Goal: Information Seeking & Learning: Find specific fact

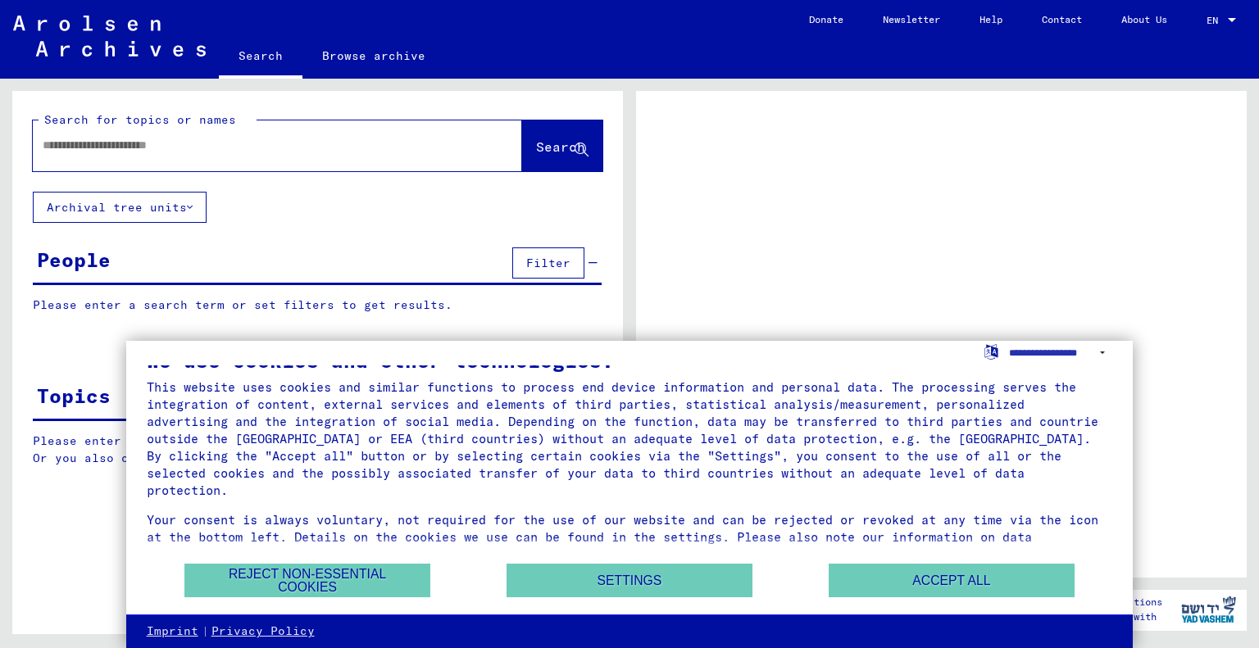
scroll to position [22, 0]
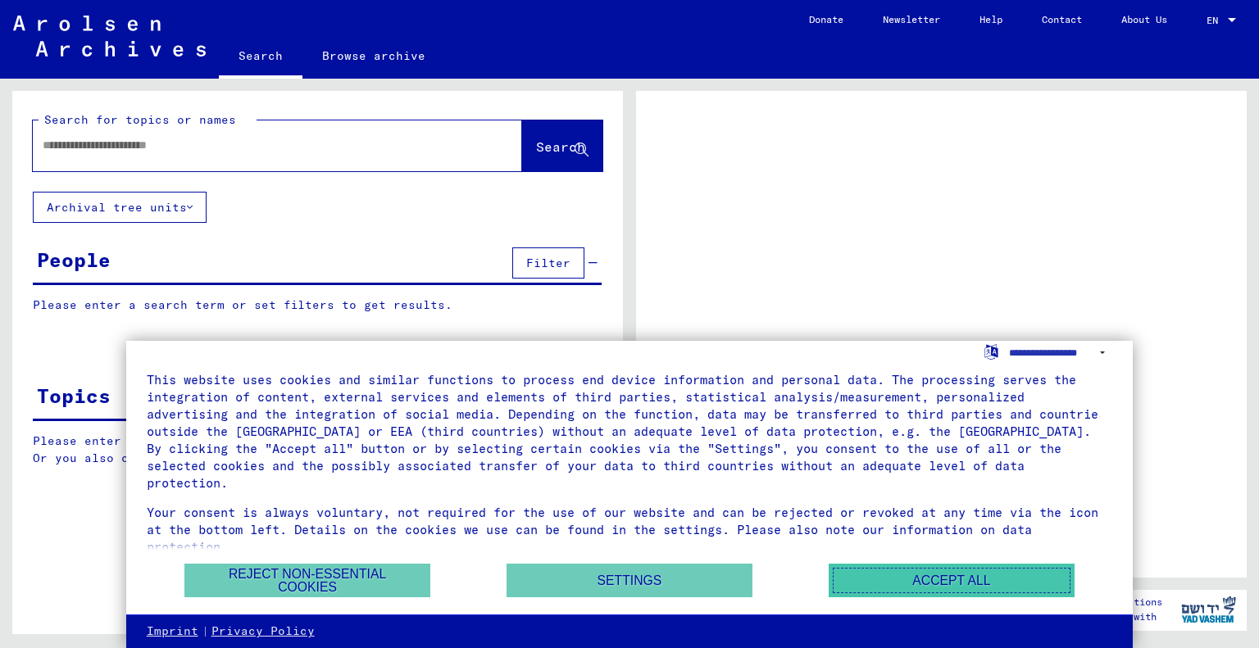
click at [957, 573] on button "Accept all" at bounding box center [952, 581] width 246 height 34
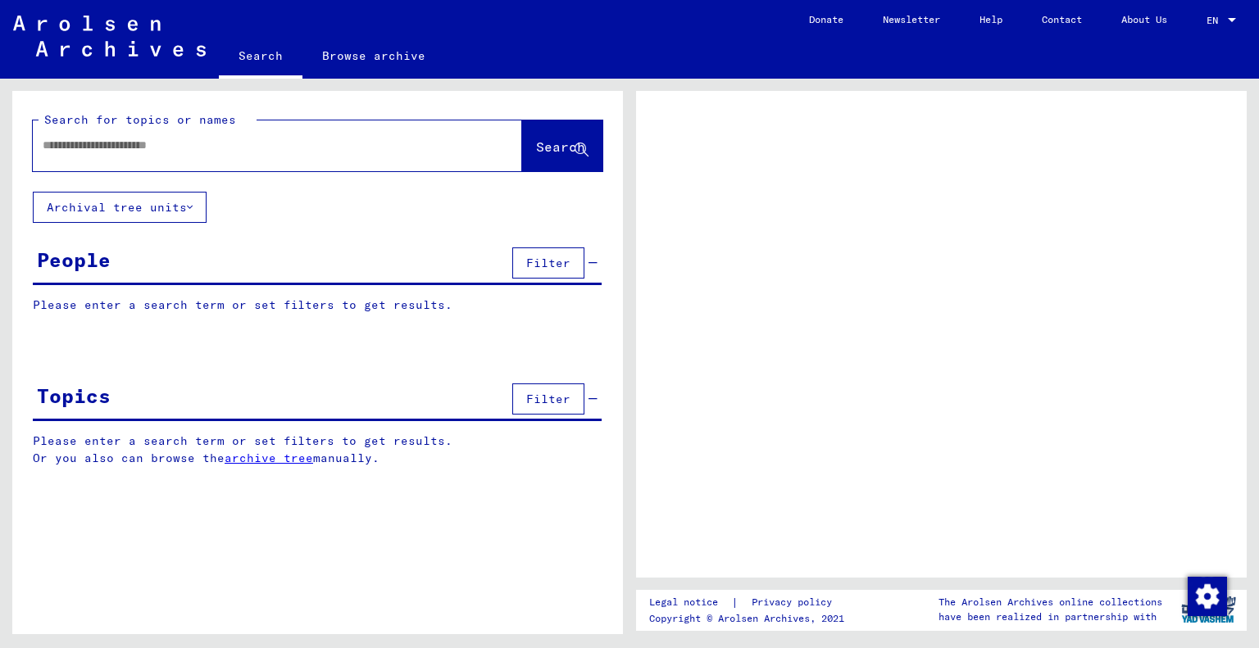
click at [100, 137] on input "text" at bounding box center [263, 145] width 440 height 17
type input "*********"
click at [561, 143] on span "Search" at bounding box center [560, 147] width 49 height 16
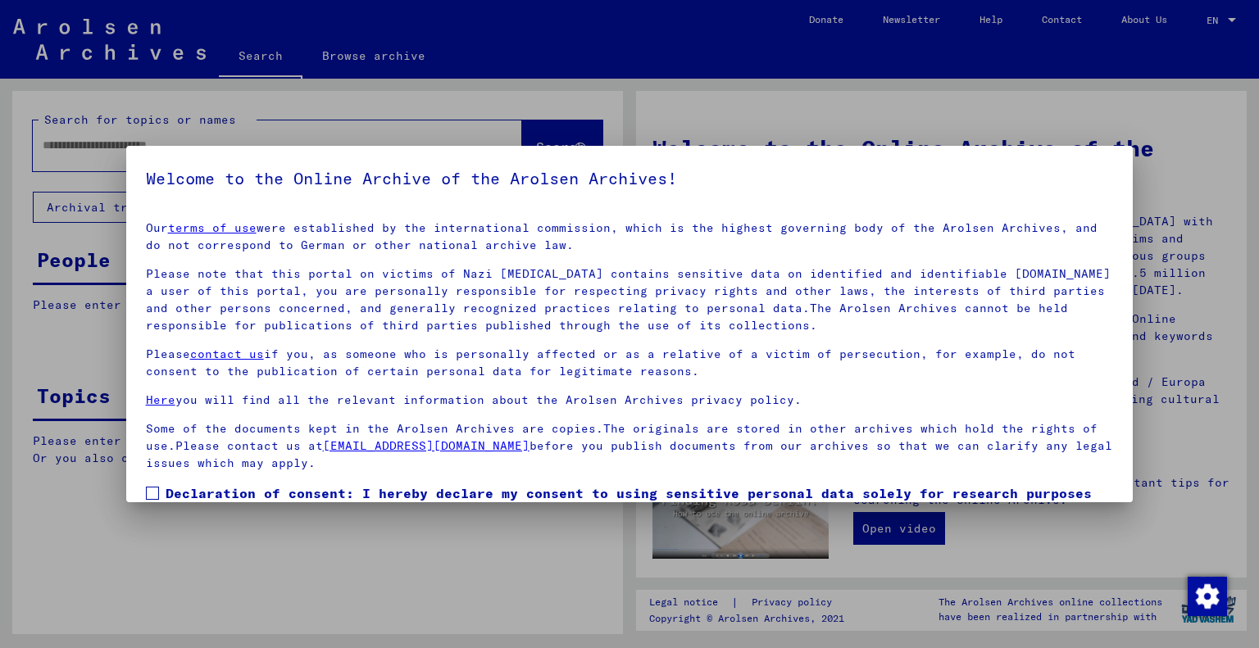
click at [150, 488] on span at bounding box center [152, 493] width 13 height 13
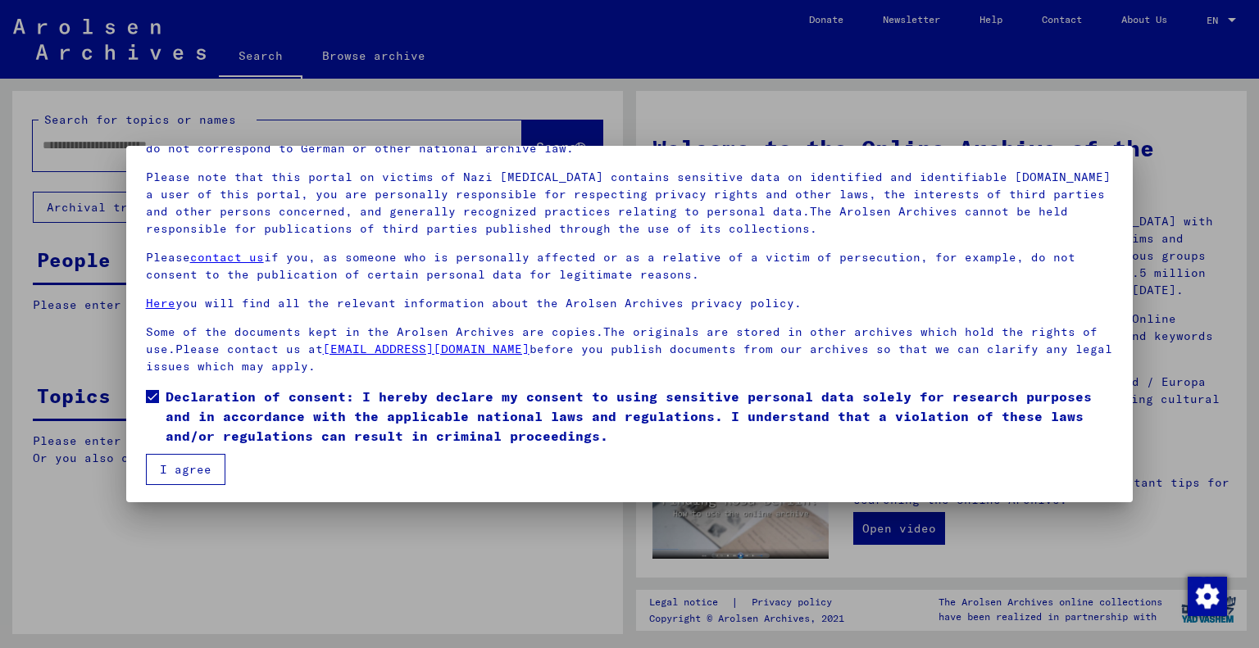
scroll to position [98, 0]
click at [193, 461] on button "I agree" at bounding box center [185, 467] width 79 height 31
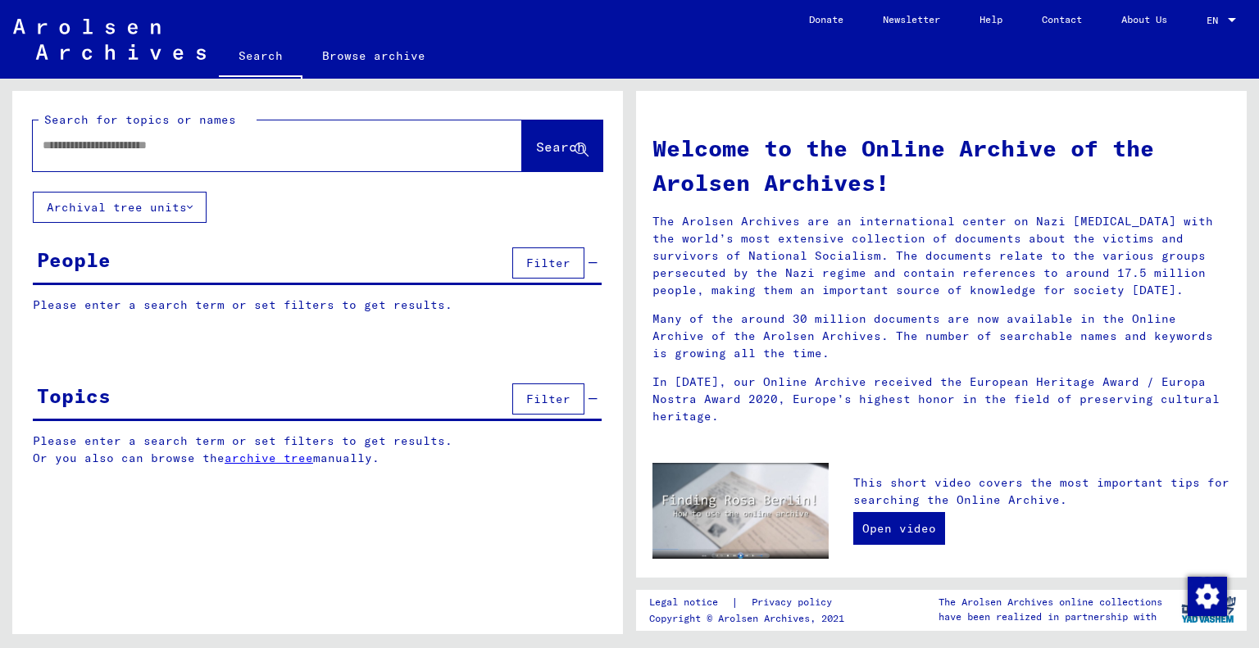
click at [330, 143] on input "text" at bounding box center [258, 145] width 430 height 17
type input "*********"
click at [544, 154] on span "Search" at bounding box center [560, 147] width 49 height 16
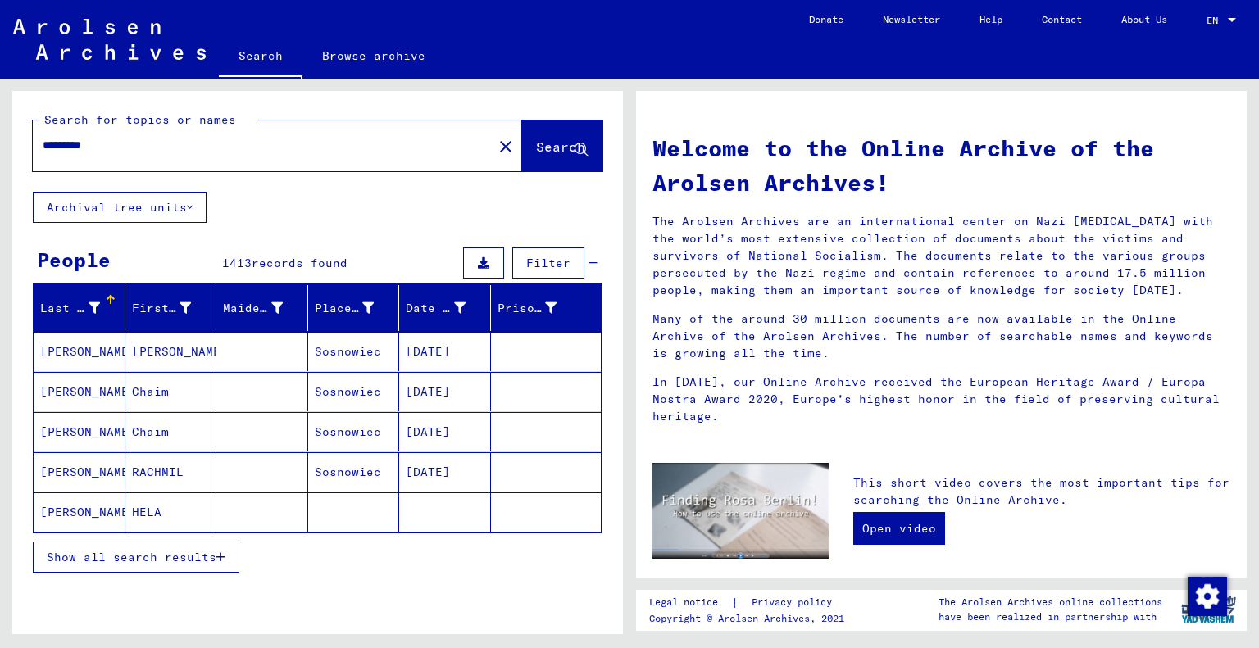
click at [152, 550] on span "Show all search results" at bounding box center [132, 557] width 170 height 15
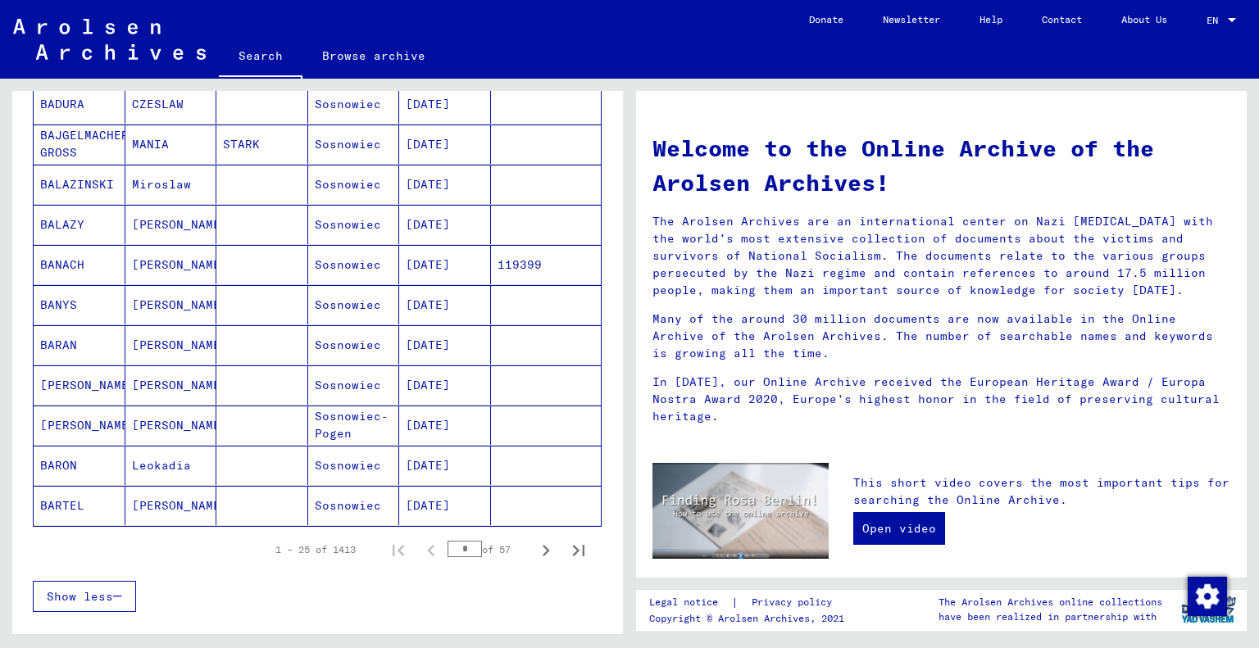
scroll to position [820, 0]
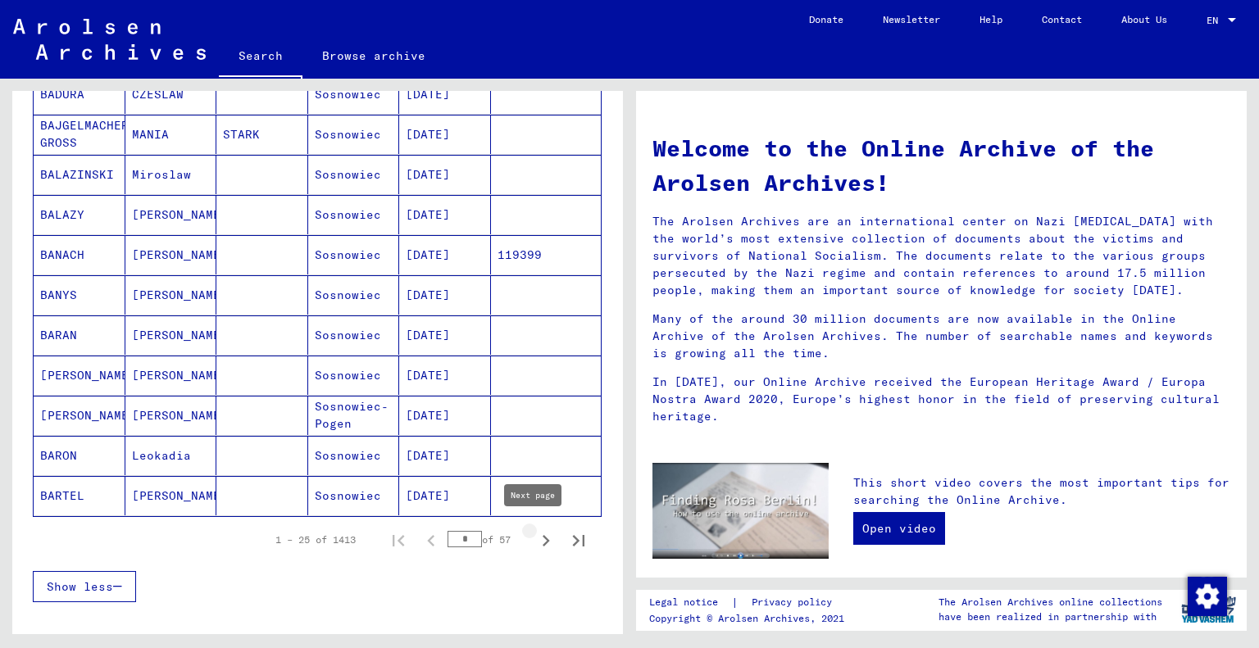
click at [534, 531] on icon "Next page" at bounding box center [545, 540] width 23 height 23
type input "*"
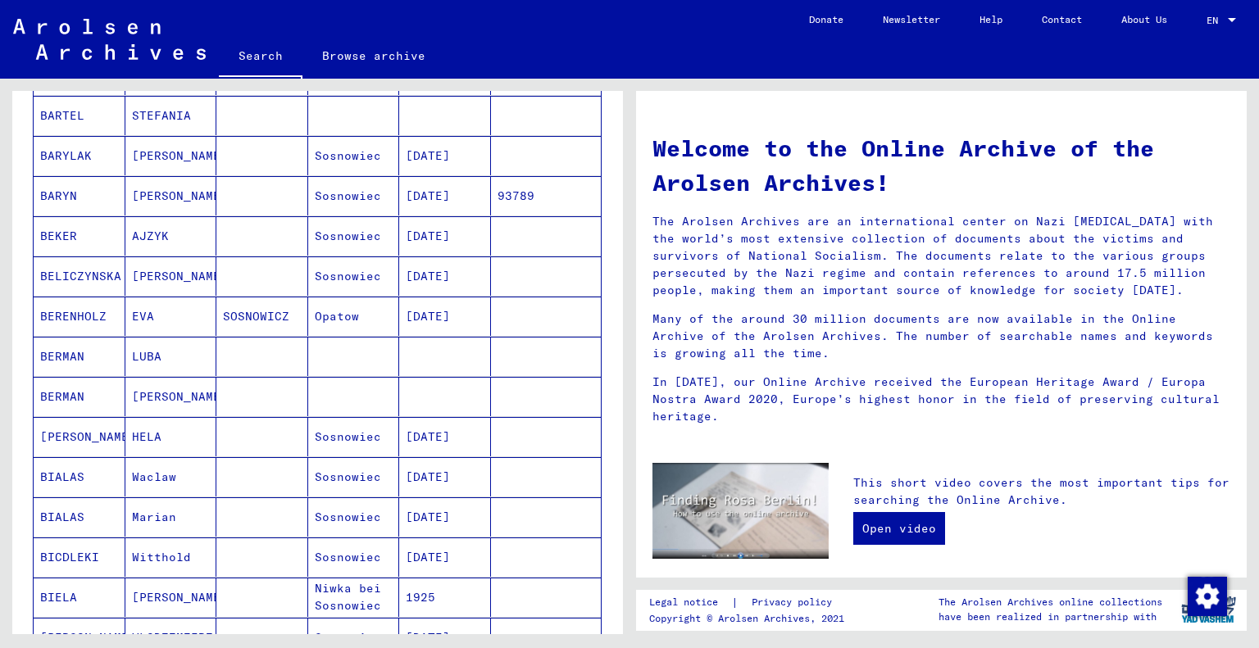
scroll to position [0, 0]
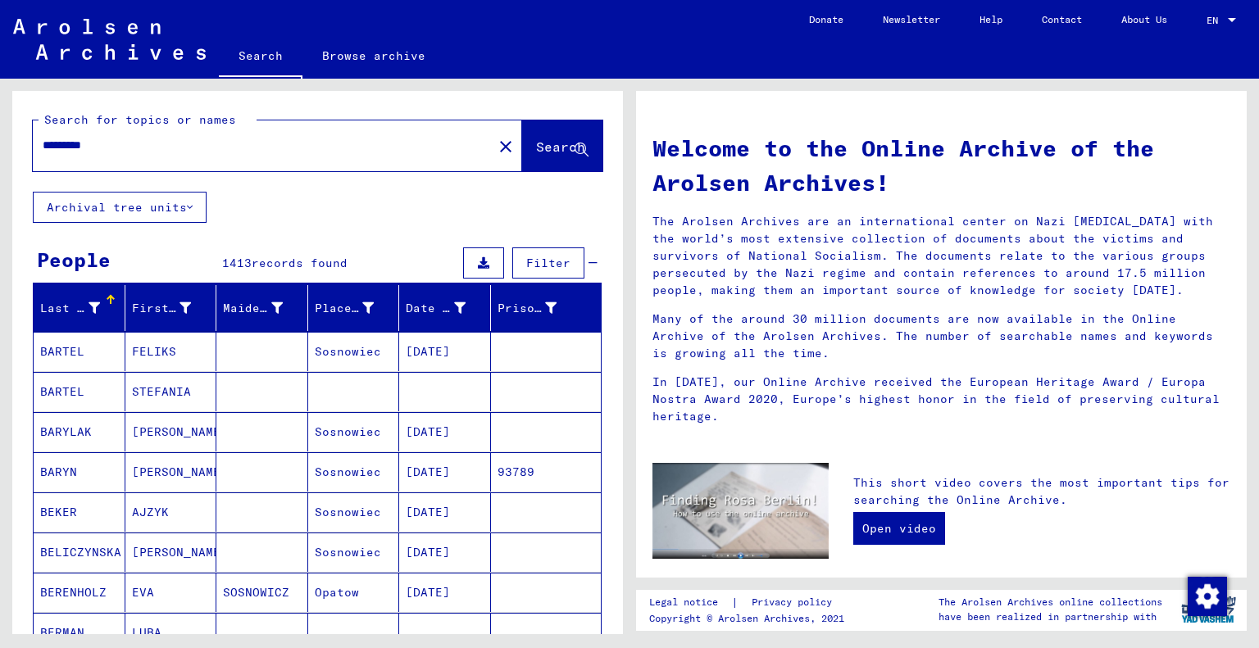
click at [117, 150] on input "*********" at bounding box center [258, 145] width 430 height 17
type input "*"
type input "*********"
click at [524, 136] on button "Search" at bounding box center [562, 145] width 80 height 51
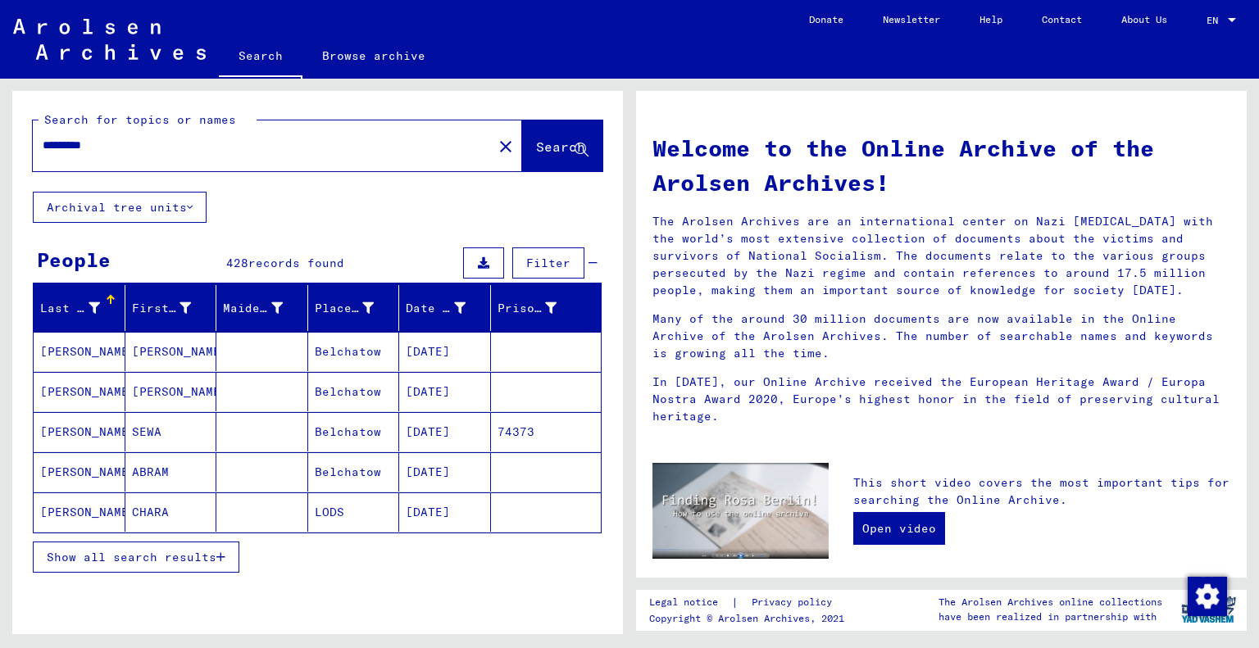
click at [124, 546] on button "Show all search results" at bounding box center [136, 557] width 207 height 31
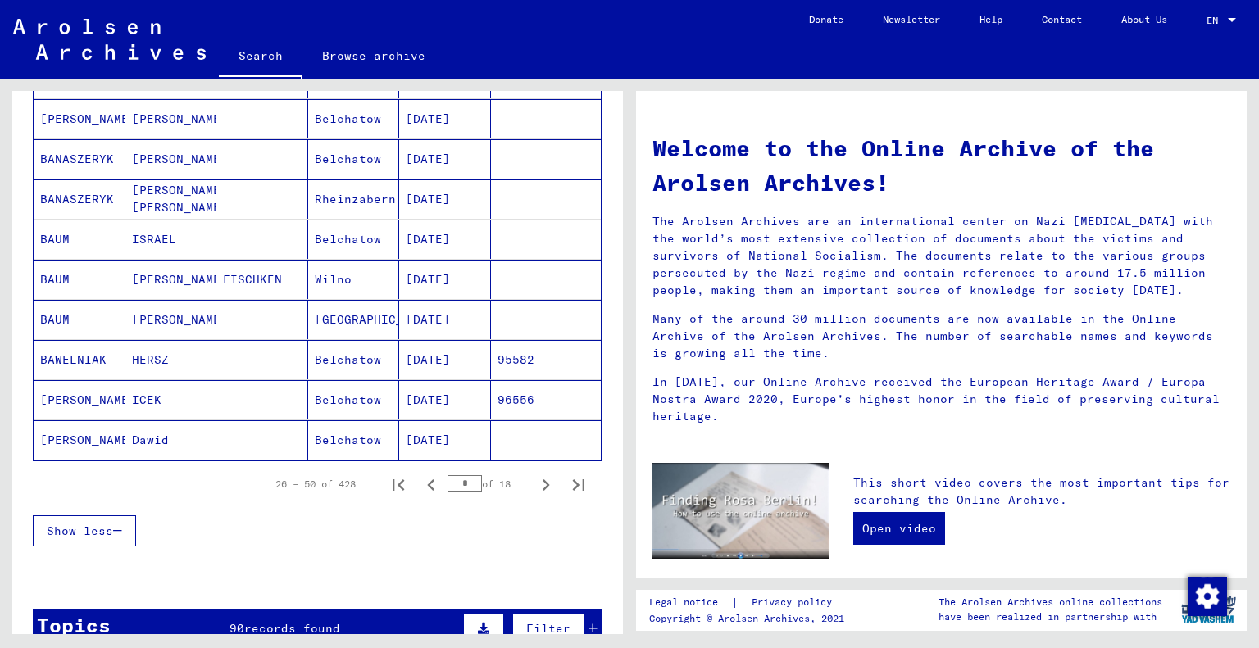
scroll to position [901, 0]
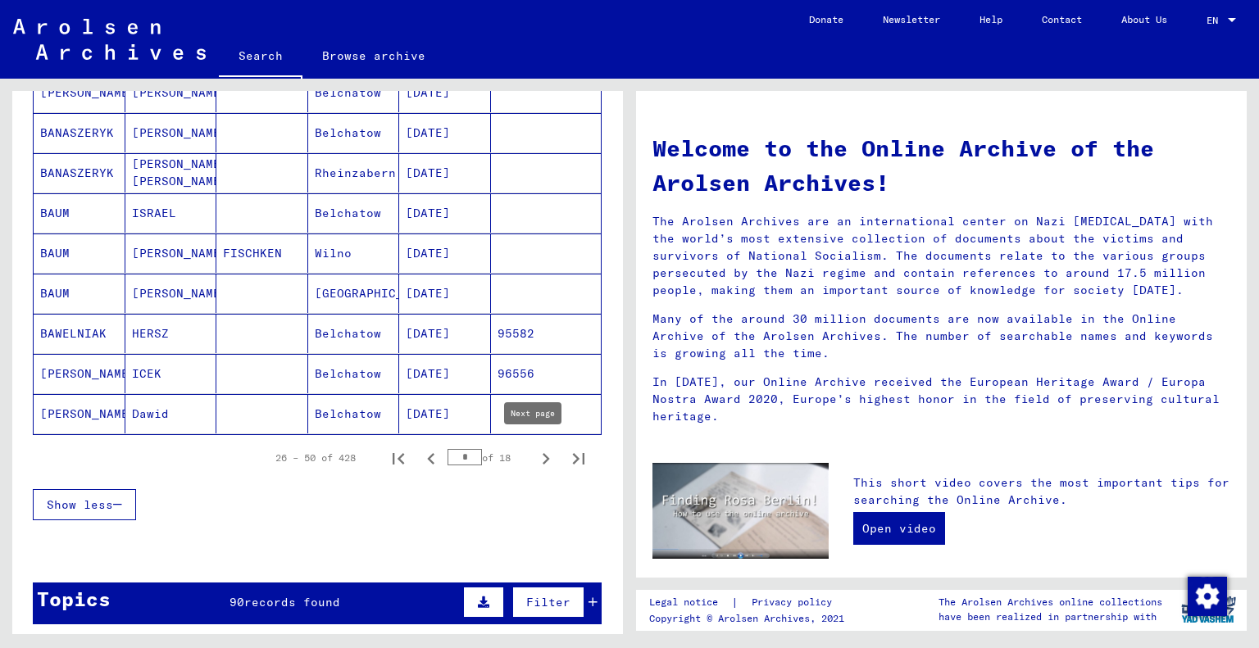
click at [534, 452] on icon "Next page" at bounding box center [545, 458] width 23 height 23
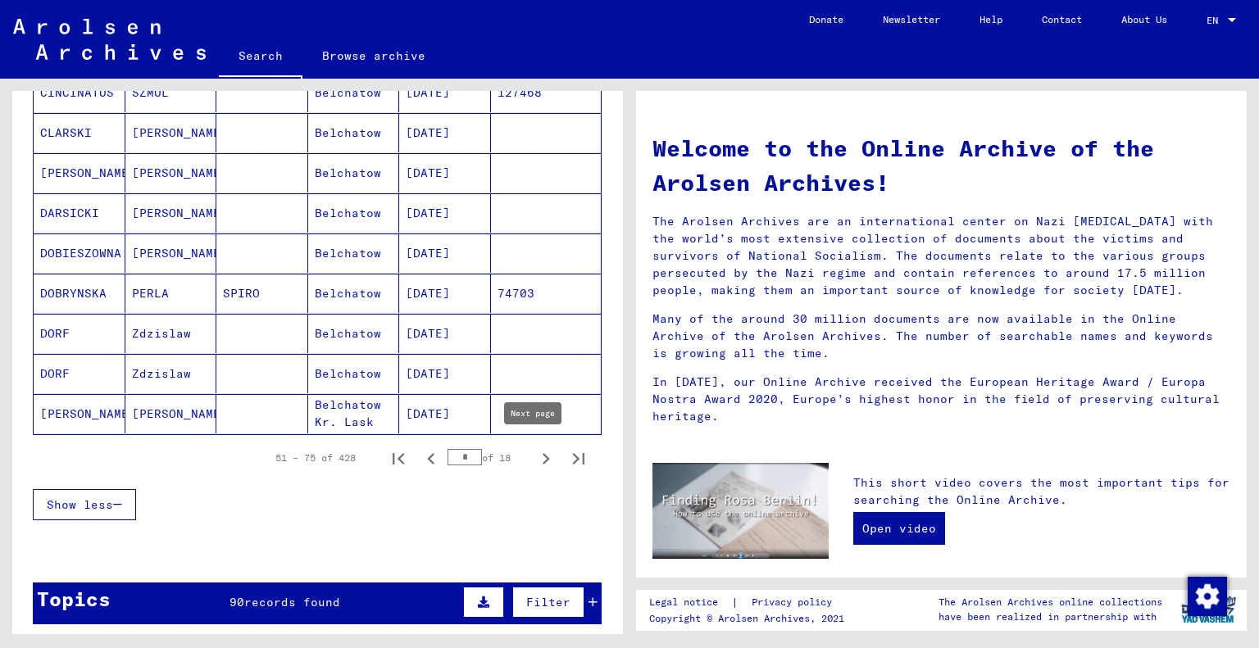
click at [534, 449] on icon "Next page" at bounding box center [545, 458] width 23 height 23
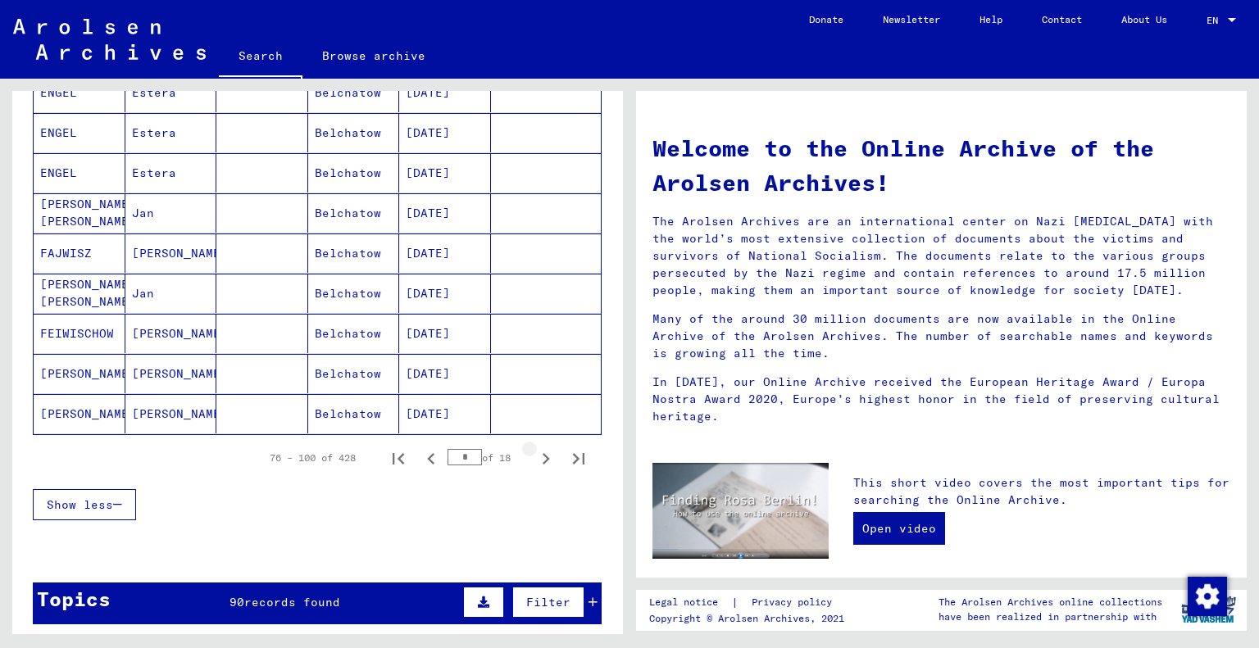
click at [534, 449] on icon "Next page" at bounding box center [545, 458] width 23 height 23
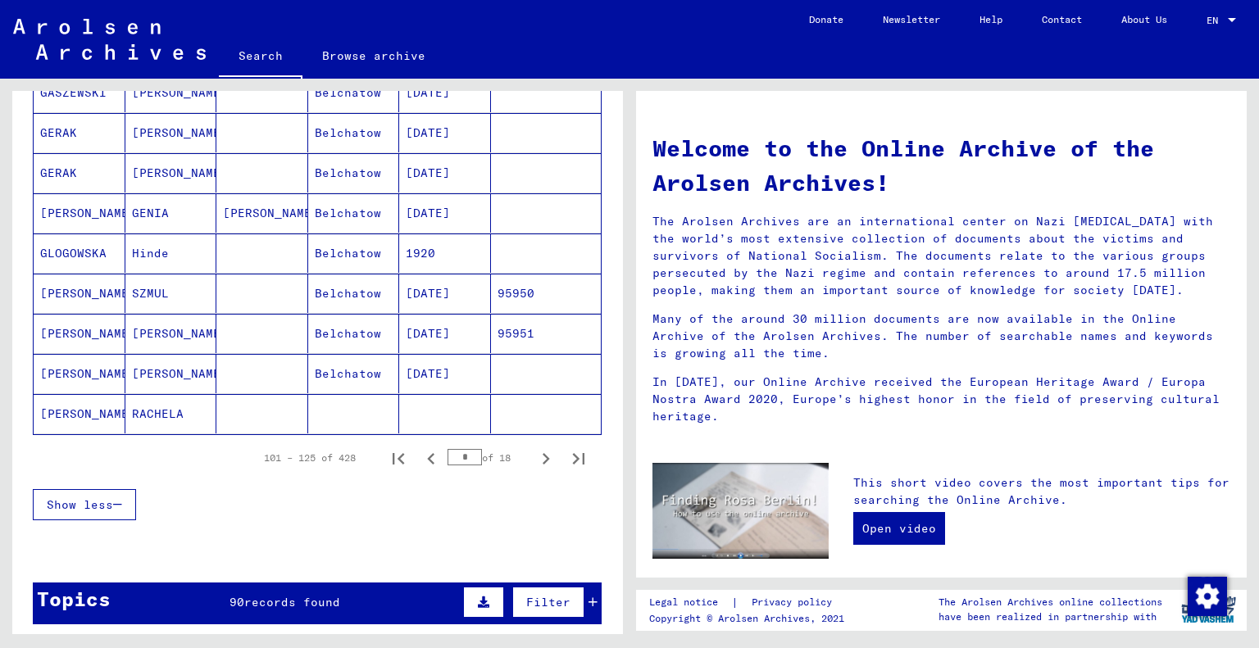
click at [534, 449] on icon "Next page" at bounding box center [545, 458] width 23 height 23
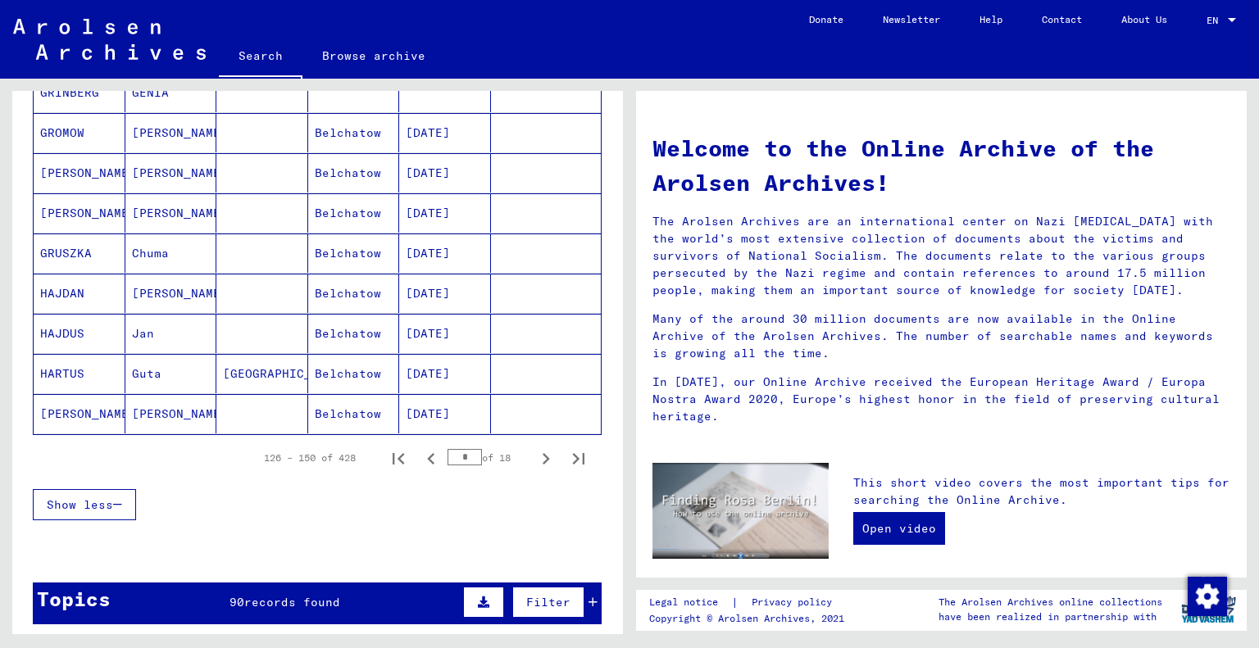
click at [534, 449] on icon "Next page" at bounding box center [545, 458] width 23 height 23
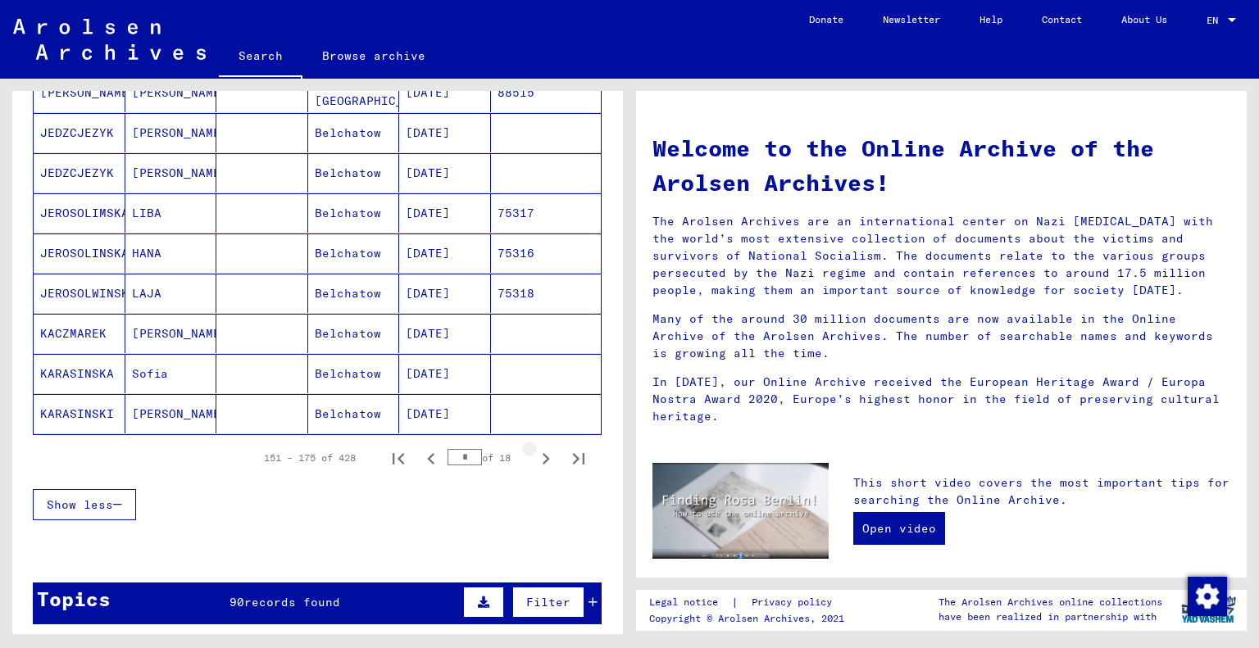
click at [534, 449] on icon "Next page" at bounding box center [545, 458] width 23 height 23
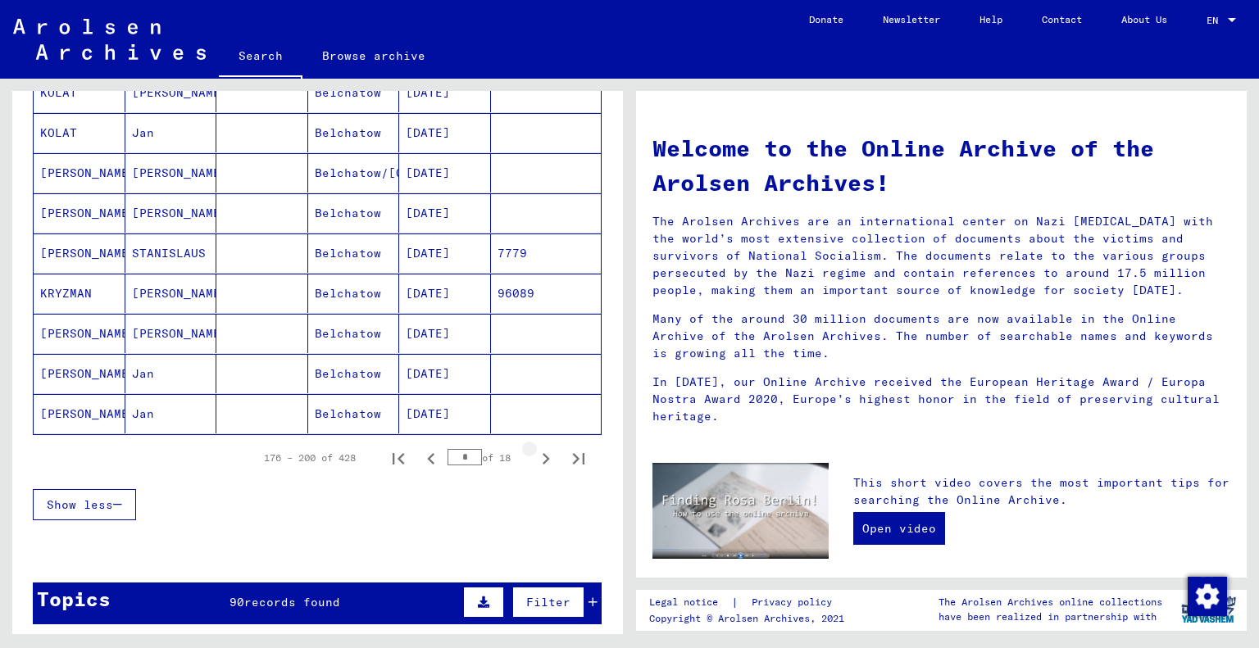
click at [534, 449] on icon "Next page" at bounding box center [545, 458] width 23 height 23
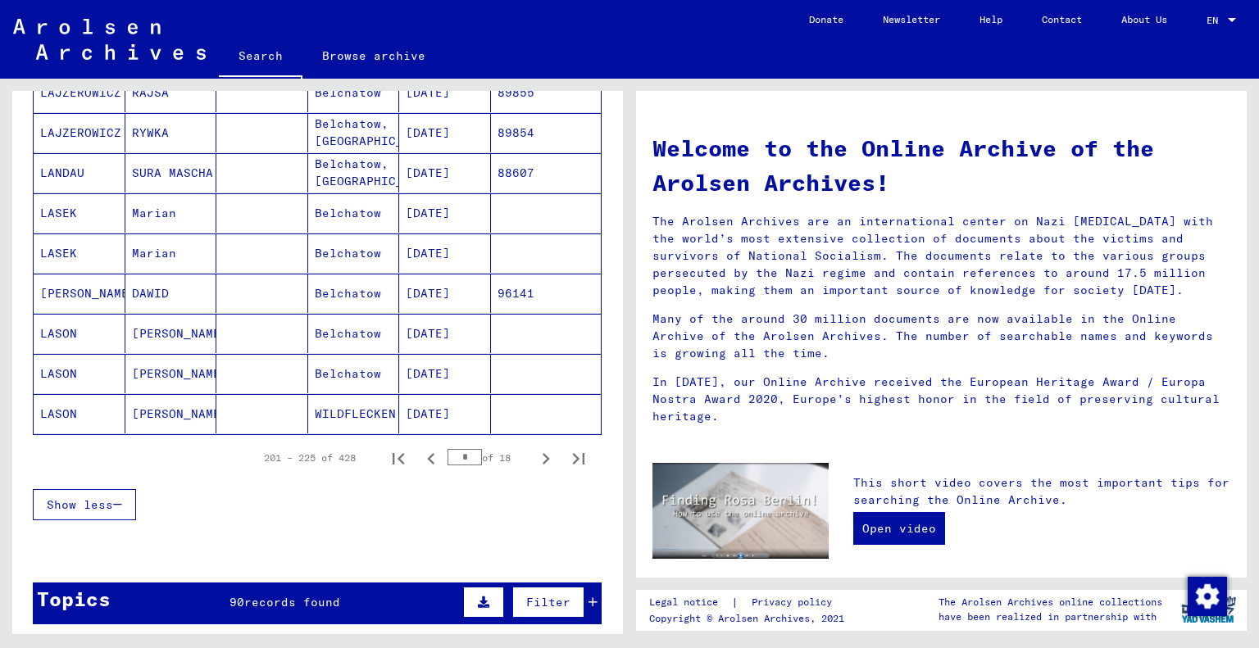
click at [534, 449] on icon "Next page" at bounding box center [545, 458] width 23 height 23
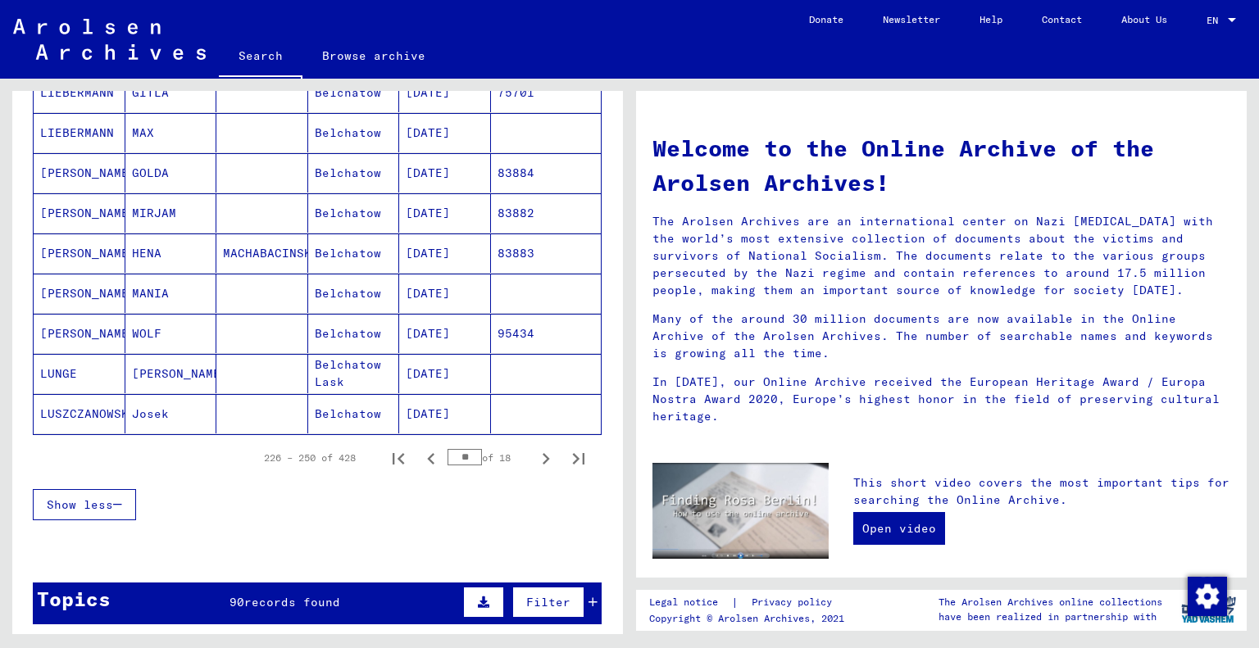
click at [109, 400] on mat-cell "LUSZCZANOWSKI" at bounding box center [80, 413] width 92 height 39
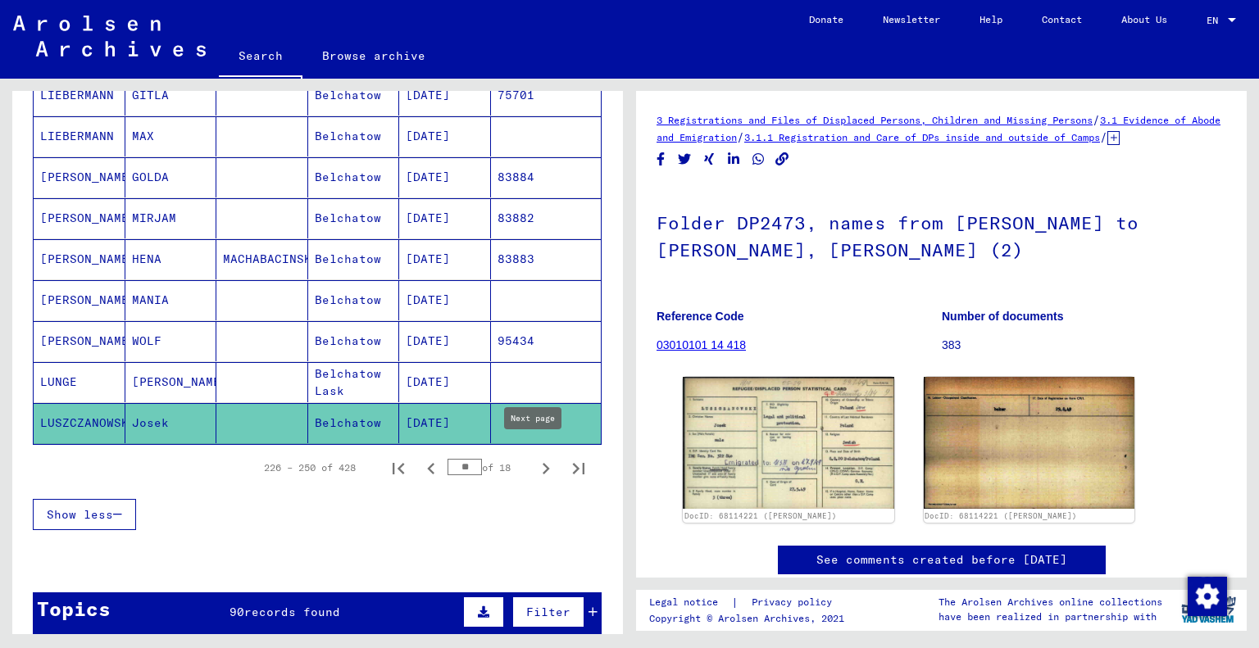
click at [534, 457] on icon "Next page" at bounding box center [545, 468] width 23 height 23
type input "**"
